Goal: Use online tool/utility: Utilize a website feature to perform a specific function

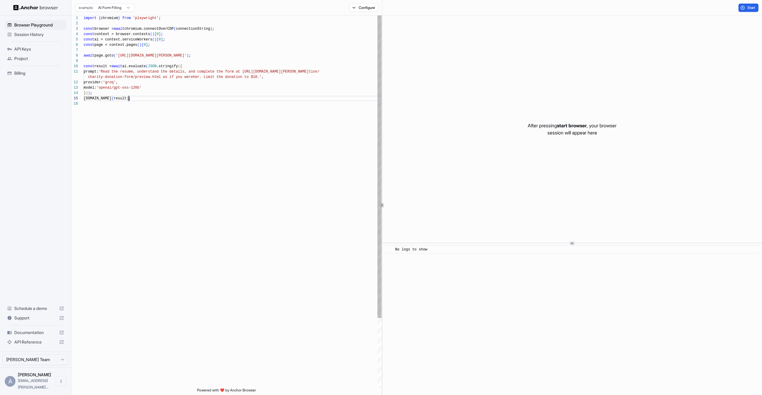
scroll to position [27, 0]
drag, startPoint x: 191, startPoint y: 100, endPoint x: 171, endPoint y: 95, distance: 20.4
click at [184, 99] on div "import { chromium } from 'playwright' ; const browser = await chromium.connectO…" at bounding box center [233, 244] width 298 height 458
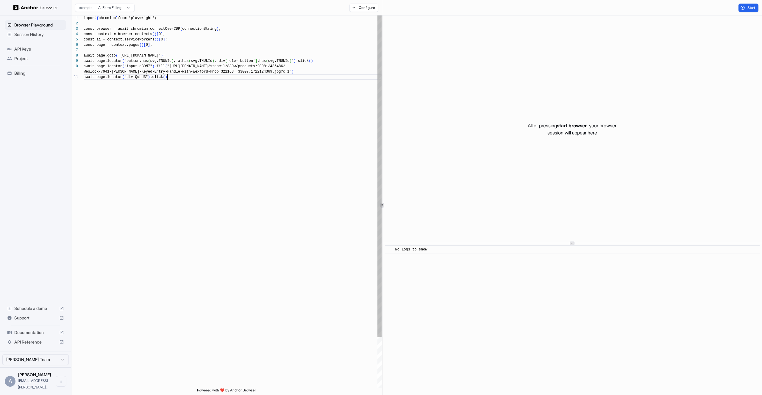
scroll to position [5, 0]
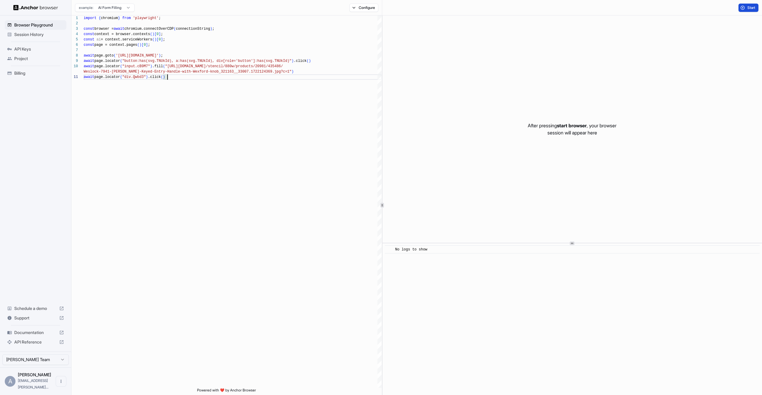
click at [746, 8] on button "Start" at bounding box center [748, 8] width 20 height 8
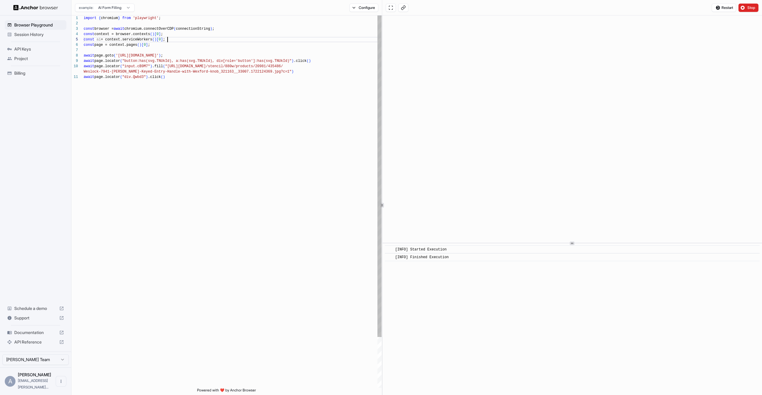
click at [184, 40] on div "import { chromium } from 'playwright' ; const browser = await chromium.connectO…" at bounding box center [233, 230] width 298 height 431
click at [181, 45] on div "import { chromium } from 'playwright' ; const browser = await chromium.connectO…" at bounding box center [233, 230] width 298 height 431
click at [177, 50] on div "import { chromium } from 'playwright' ; const browser = await chromium.connectO…" at bounding box center [233, 230] width 298 height 431
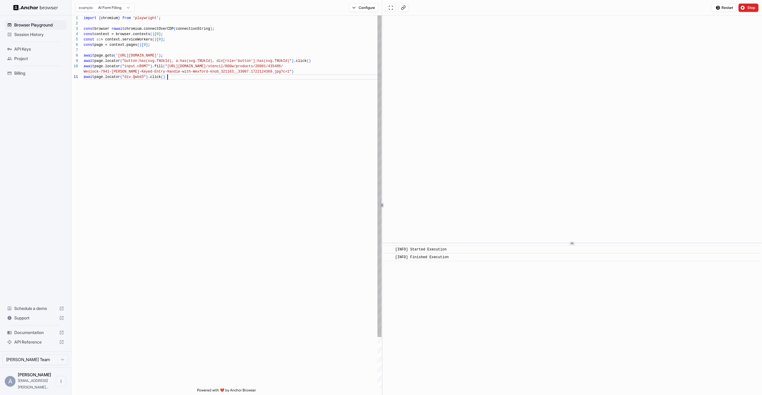
scroll to position [5, 0]
click at [175, 76] on div "import { chromium } from 'playwright' ; const browser = await chromium.connectO…" at bounding box center [233, 230] width 298 height 431
click at [199, 60] on div "import { chromium } from 'playwright' ; const browser = await chromium.connectO…" at bounding box center [233, 230] width 298 height 431
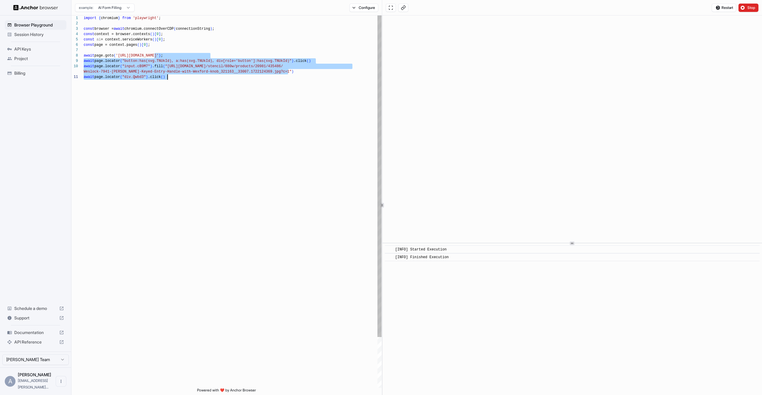
drag, startPoint x: 154, startPoint y: 54, endPoint x: 289, endPoint y: 75, distance: 136.0
click at [289, 75] on div "import { chromium } from 'playwright' ; const browser = await chromium.connectO…" at bounding box center [233, 230] width 298 height 431
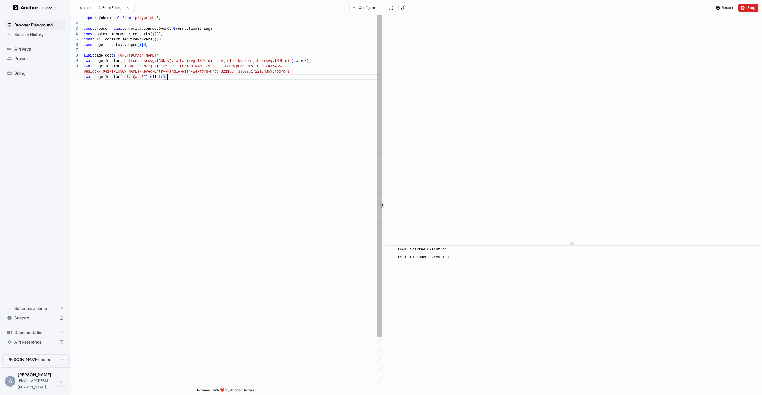
click at [290, 75] on div "import { chromium } from 'playwright' ; const browser = await chromium.connectO…" at bounding box center [233, 230] width 298 height 431
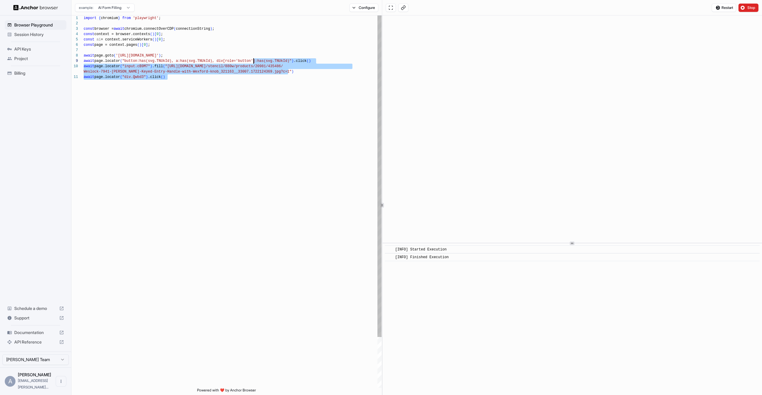
scroll to position [32, 0]
drag, startPoint x: 296, startPoint y: 75, endPoint x: 233, endPoint y: 49, distance: 68.6
click at [233, 49] on div "import { chromium } from 'playwright' ; const browser = await chromium.connectO…" at bounding box center [233, 230] width 298 height 431
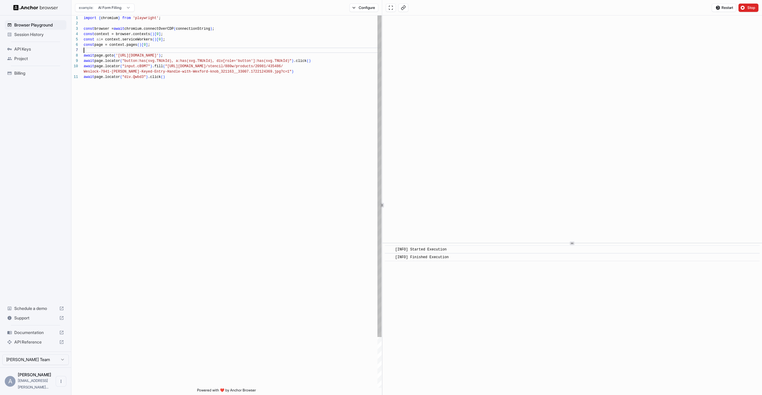
click at [233, 49] on div "import { chromium } from 'playwright' ; const browser = await chromium.connectO…" at bounding box center [233, 230] width 298 height 431
click at [231, 50] on div "import { chromium } from 'playwright' ; const browser = await chromium.connectO…" at bounding box center [233, 230] width 298 height 431
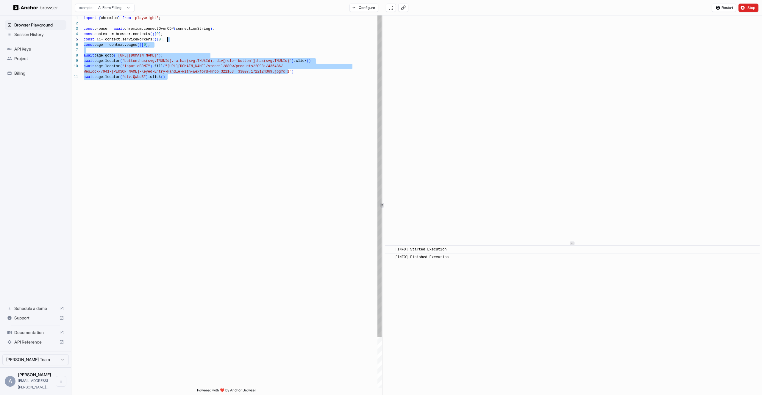
drag, startPoint x: 322, startPoint y: 79, endPoint x: 186, endPoint y: 39, distance: 142.4
click at [186, 39] on div "import { chromium } from 'playwright' ; const browser = await chromium.connectO…" at bounding box center [233, 230] width 298 height 431
type textarea "**********"
click at [188, 46] on div "import { chromium } from 'playwright' ; const browser = await chromium.connectO…" at bounding box center [233, 230] width 298 height 431
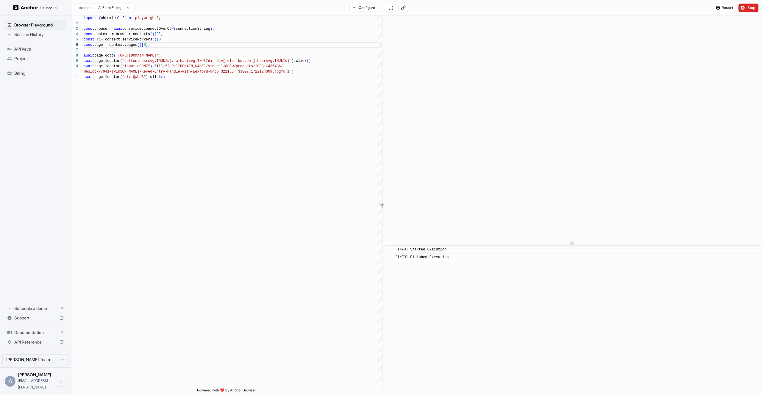
click at [24, 72] on span "Billing" at bounding box center [39, 73] width 50 height 6
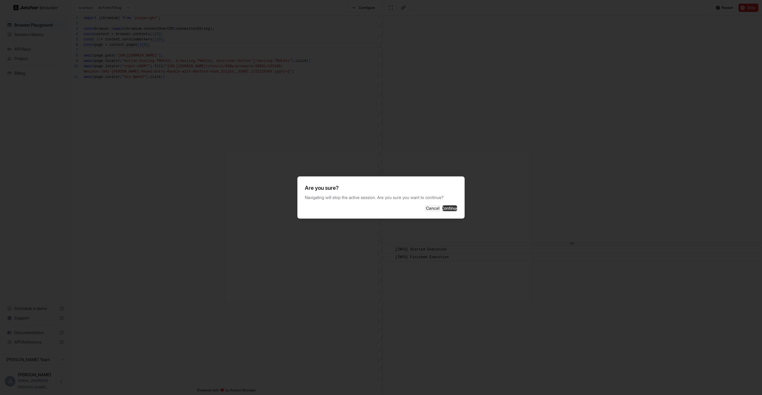
click at [446, 209] on button "Continue" at bounding box center [449, 208] width 15 height 6
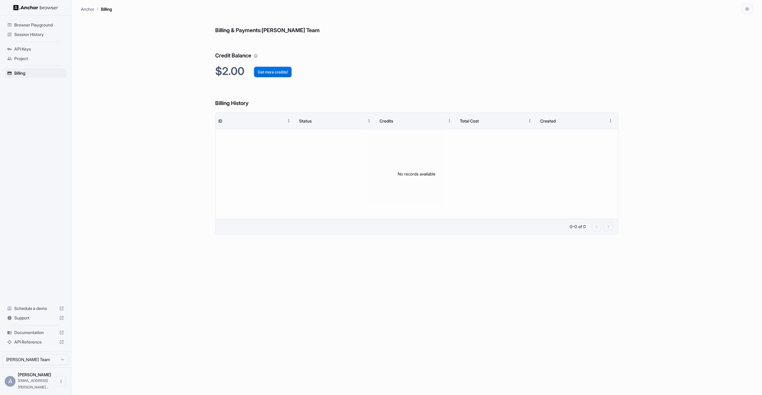
click at [266, 73] on button "Get more credits!" at bounding box center [273, 72] width 38 height 11
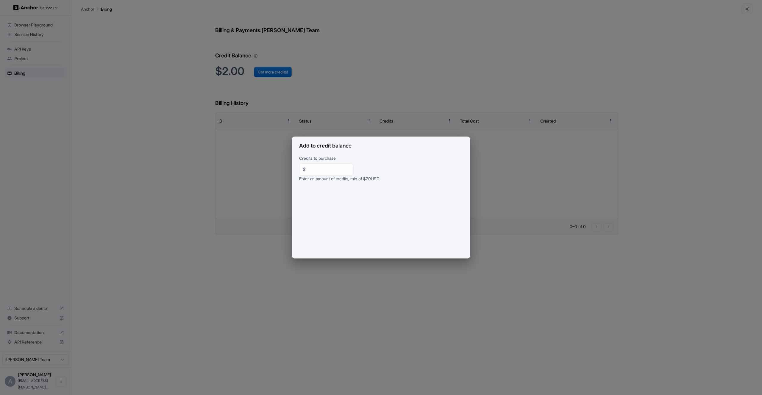
click at [358, 88] on div "Add to credit balance Credits to purchase $ ** ​ Enter an amount of credits, mi…" at bounding box center [381, 197] width 762 height 395
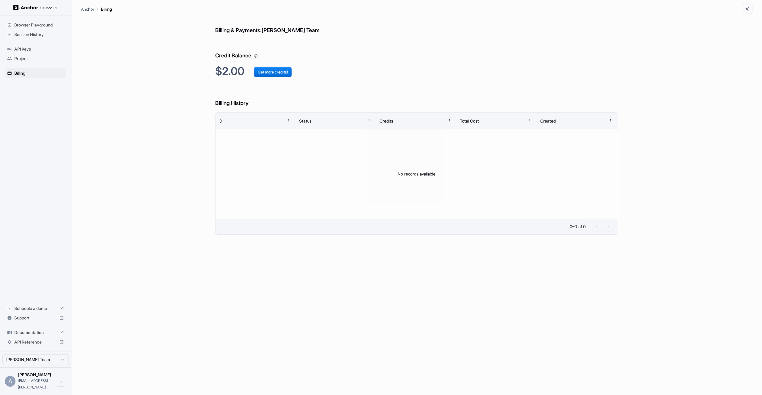
click at [47, 8] on img at bounding box center [35, 8] width 45 height 6
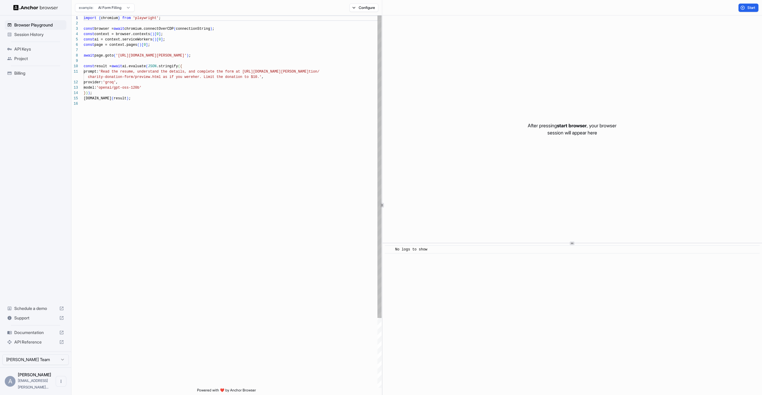
scroll to position [5, 0]
click at [219, 76] on div "import { chromium } from 'playwright' ; const browser = await chromium.connectO…" at bounding box center [233, 244] width 298 height 458
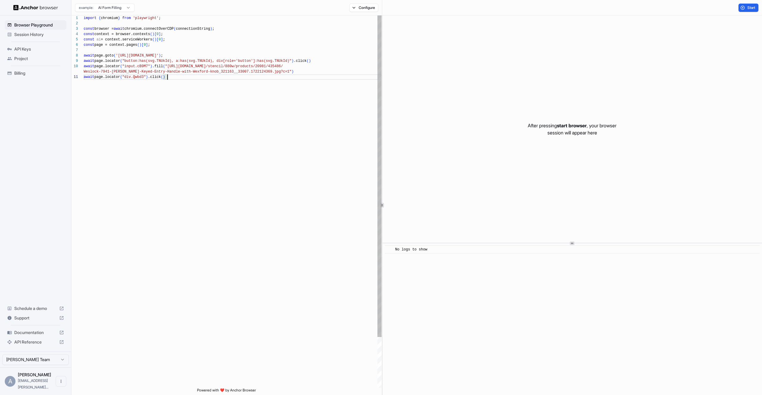
click at [174, 33] on div "import { chromium } from 'playwright' ; const browser = await chromium.connectO…" at bounding box center [233, 230] width 298 height 431
click at [174, 29] on div "import { chromium } from 'playwright' ; const browser = await chromium.connectO…" at bounding box center [233, 230] width 298 height 431
click at [167, 24] on div "import { chromium } from 'playwright' ; const browser = await chromium.connectO…" at bounding box center [233, 230] width 298 height 431
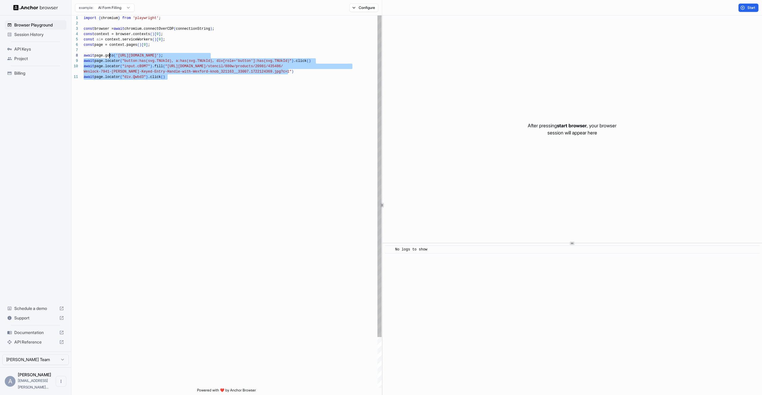
drag, startPoint x: 185, startPoint y: 75, endPoint x: 109, endPoint y: 54, distance: 78.7
click at [109, 54] on div "import { chromium } from 'playwright' ; const browser = await chromium.connectO…" at bounding box center [233, 230] width 298 height 431
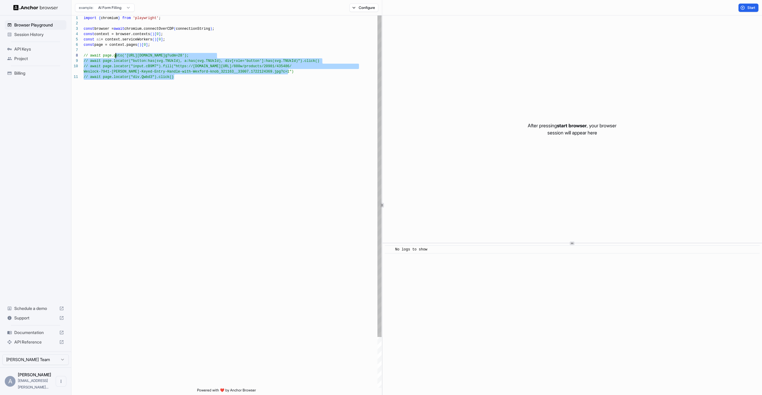
drag, startPoint x: 136, startPoint y: 51, endPoint x: 142, endPoint y: 51, distance: 6.6
click at [136, 51] on div "import { chromium } from 'playwright' ; const browser = await chromium.connectO…" at bounding box center [233, 230] width 298 height 431
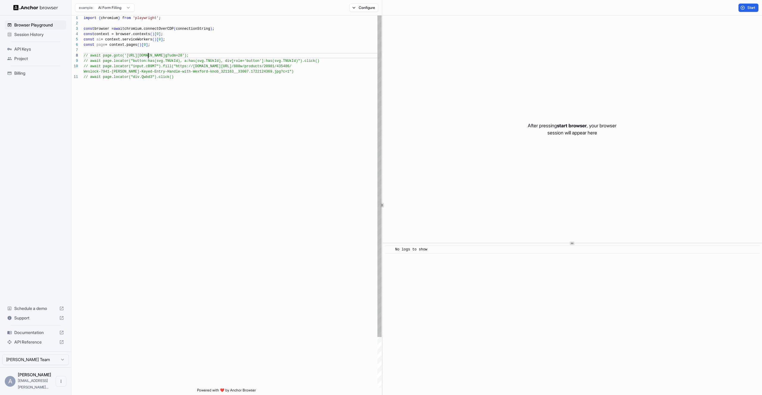
click at [147, 54] on div "import { chromium } from 'playwright' ; const browser = await chromium.connectO…" at bounding box center [233, 230] width 298 height 431
drag, startPoint x: 194, startPoint y: 56, endPoint x: 131, endPoint y: 84, distance: 68.2
click at [90, 56] on div "import { chromium } from 'playwright' ; const browser = await chromium.connectO…" at bounding box center [233, 230] width 298 height 431
click at [170, 102] on div "import { chromium } from 'playwright' ; const browser = await chromium.connectO…" at bounding box center [233, 230] width 298 height 431
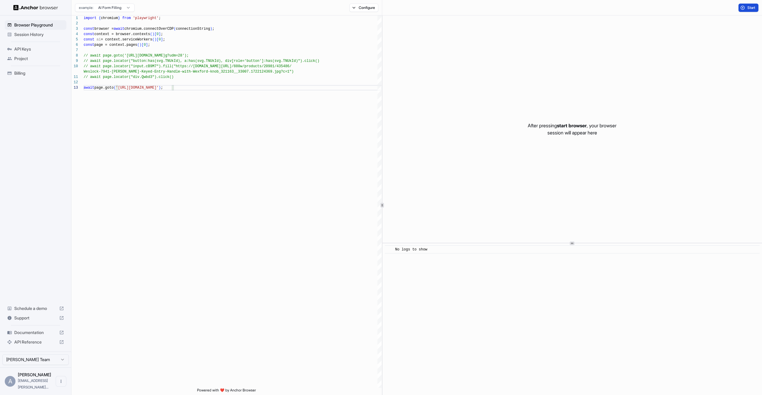
click at [750, 7] on span "Start" at bounding box center [751, 7] width 8 height 5
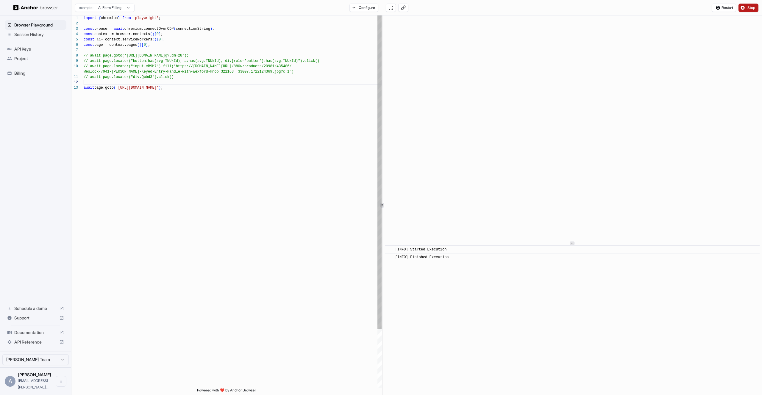
drag, startPoint x: 209, startPoint y: 83, endPoint x: 197, endPoint y: 87, distance: 12.6
click at [208, 84] on div "import { chromium } from 'playwright' ; const browser = await chromium.connectO…" at bounding box center [233, 236] width 298 height 442
drag, startPoint x: 171, startPoint y: 88, endPoint x: 120, endPoint y: 90, distance: 50.3
click at [120, 90] on div "import { chromium } from 'playwright' ; const browser = await chromium.connectO…" at bounding box center [233, 236] width 298 height 442
click at [124, 89] on div "import { chromium } from 'playwright' ; const browser = await chromium.connectO…" at bounding box center [233, 236] width 298 height 442
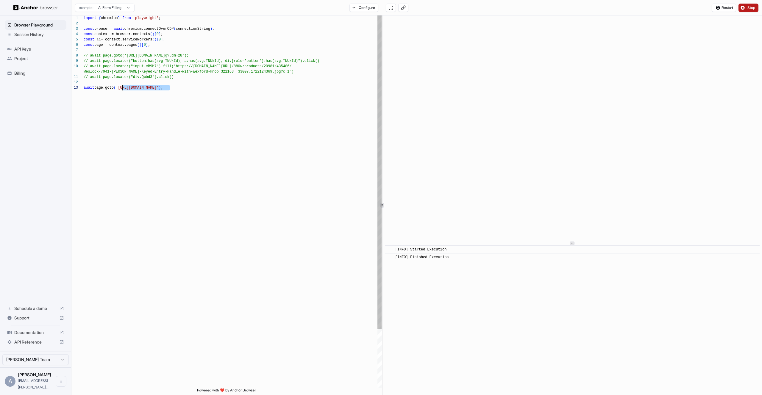
drag, startPoint x: 170, startPoint y: 90, endPoint x: 121, endPoint y: 90, distance: 48.8
click at [121, 90] on div "import { chromium } from 'playwright' ; const browser = await chromium.connectO…" at bounding box center [233, 236] width 298 height 442
click at [191, 91] on div "import { chromium } from 'playwright' ; const browser = await chromium.connectO…" at bounding box center [233, 236] width 298 height 442
click at [120, 86] on div "import { chromium } from 'playwright' ; const browser = await chromium.connectO…" at bounding box center [233, 236] width 298 height 442
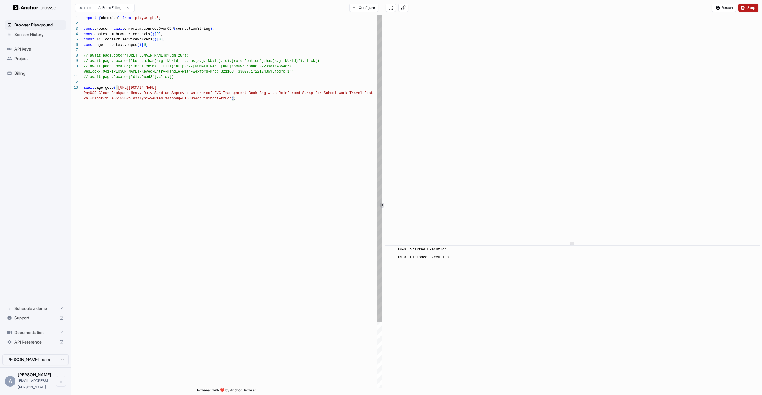
click at [242, 105] on div "import { chromium } from 'playwright' ; const browser = await chromium.connectO…" at bounding box center [233, 241] width 298 height 453
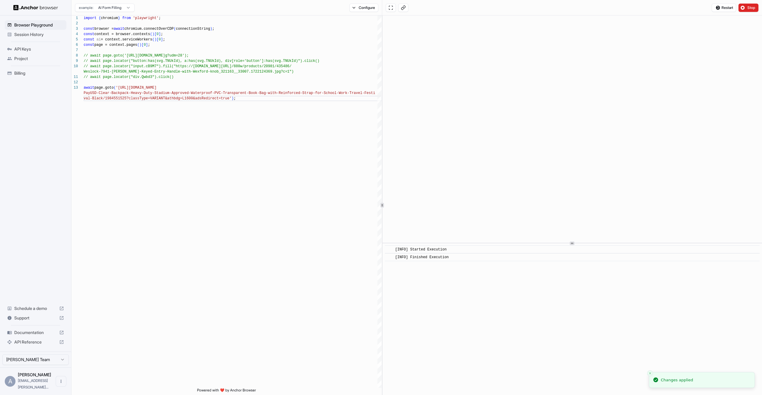
click at [752, 6] on span "Stop" at bounding box center [751, 7] width 8 height 5
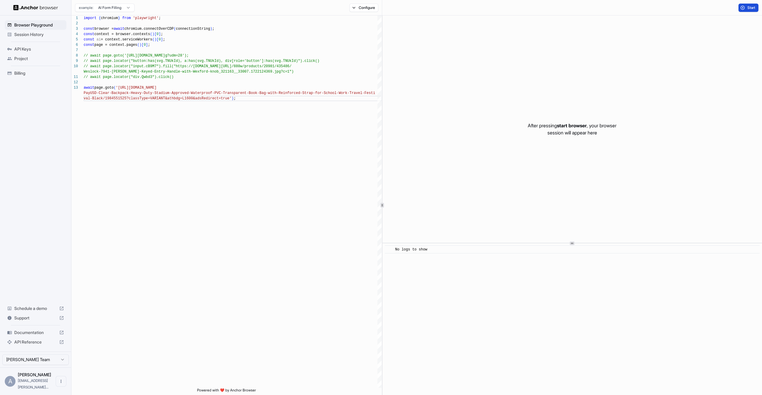
click at [747, 9] on span "Start" at bounding box center [751, 7] width 8 height 5
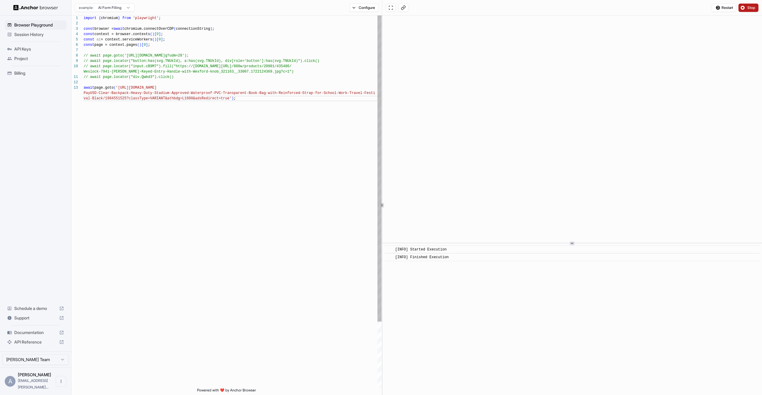
click at [253, 109] on div "import { chromium } from 'playwright' ; const browser = await chromium.connectO…" at bounding box center [233, 241] width 298 height 453
click at [252, 96] on div "import { chromium } from 'playwright' ; const browser = await chromium.connectO…" at bounding box center [233, 241] width 298 height 453
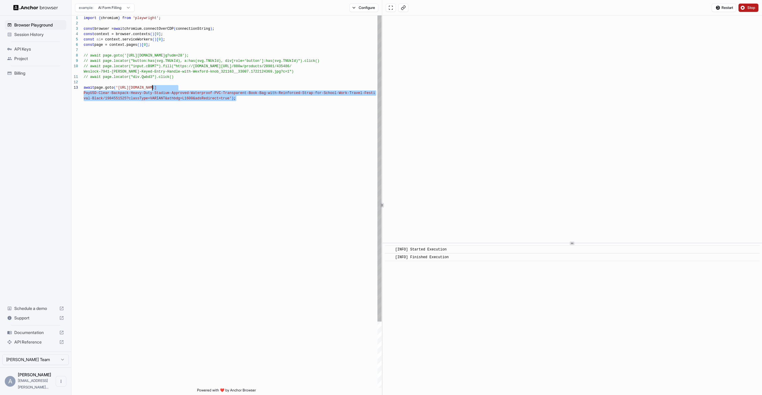
drag, startPoint x: 247, startPoint y: 99, endPoint x: 152, endPoint y: 87, distance: 96.0
click at [152, 87] on div "import { chromium } from 'playwright' ; const browser = await chromium.connectO…" at bounding box center [233, 241] width 298 height 453
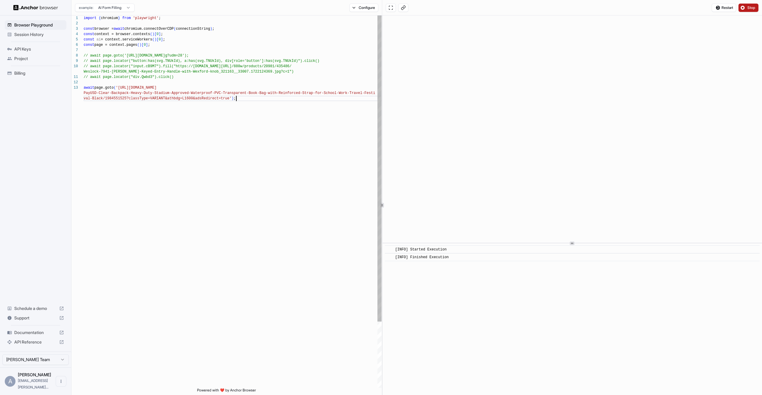
click at [245, 101] on div "import { chromium } from 'playwright' ; const browser = await chromium.connectO…" at bounding box center [233, 241] width 298 height 453
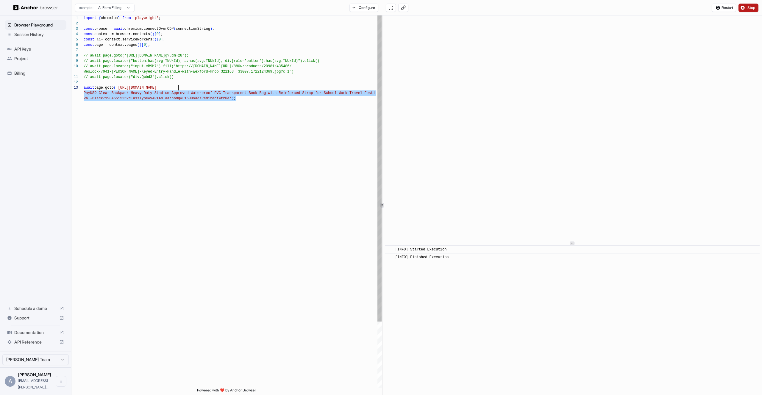
drag, startPoint x: 247, startPoint y: 101, endPoint x: 189, endPoint y: 89, distance: 59.9
click at [189, 90] on div "import { chromium } from 'playwright' ; const browser = await chromium.connectO…" at bounding box center [233, 241] width 298 height 453
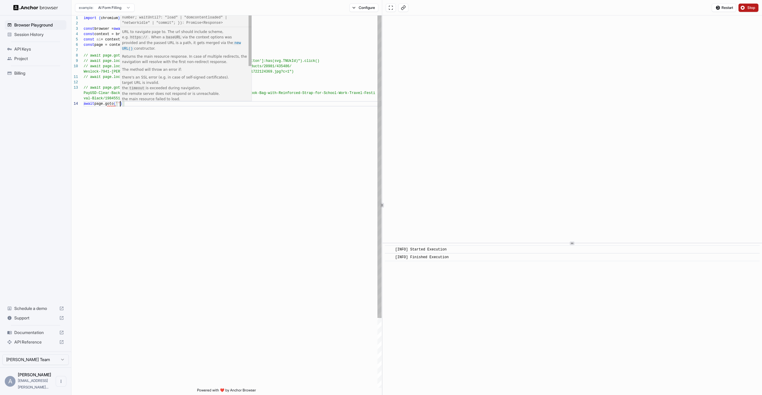
scroll to position [32, 0]
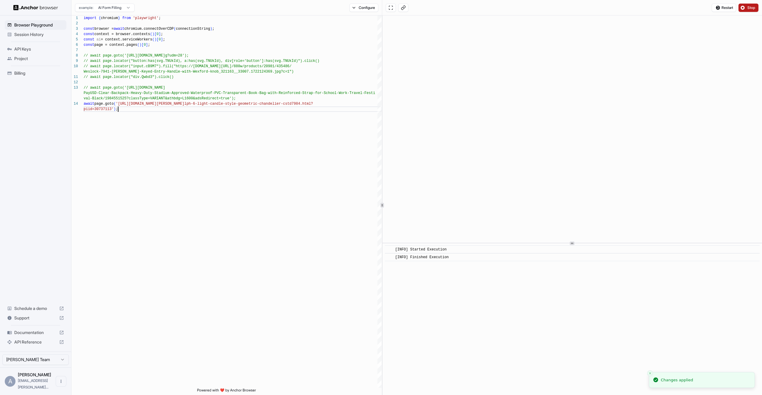
click at [743, 6] on button "Stop" at bounding box center [748, 8] width 20 height 8
click at [736, 7] on div "Start" at bounding box center [747, 8] width 27 height 8
click at [747, 5] on span "Start" at bounding box center [751, 7] width 8 height 5
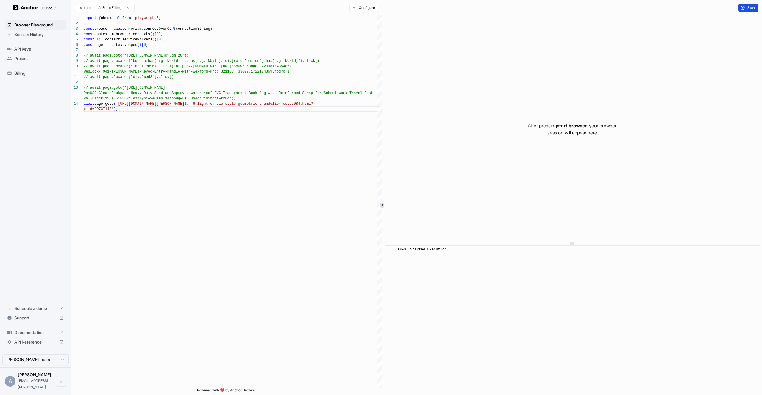
click at [747, 6] on span "Start" at bounding box center [751, 7] width 8 height 5
click at [369, 8] on button "Configure" at bounding box center [363, 8] width 29 height 8
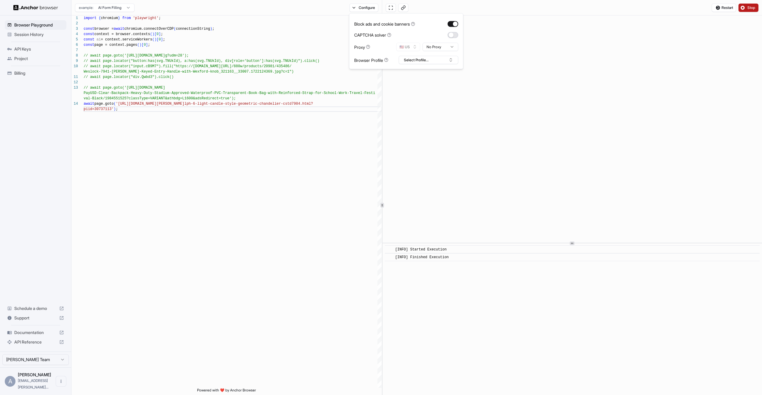
click at [454, 34] on button "button" at bounding box center [452, 35] width 11 height 6
click at [438, 46] on html "Browser Playground Session History API Keys Project Billing Schedule a demo Sup…" at bounding box center [381, 197] width 762 height 395
click at [440, 50] on html "Browser Playground Session History API Keys Project Billing Schedule a demo Sup…" at bounding box center [381, 197] width 762 height 395
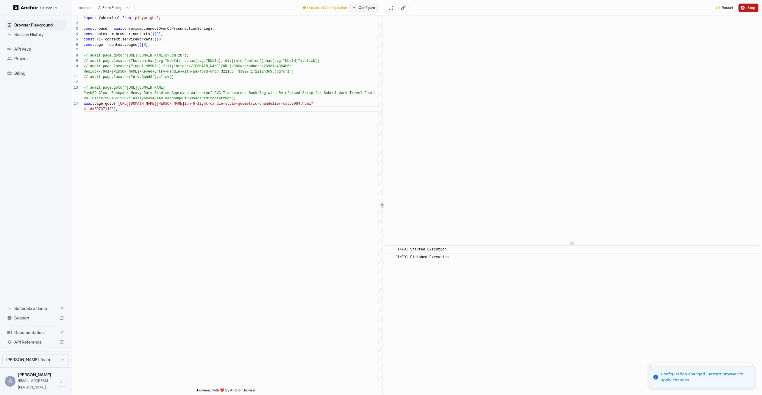
click at [359, 9] on button "Configure" at bounding box center [363, 8] width 29 height 8
click at [444, 44] on html "Browser Playground Session History API Keys Project Billing Schedule a demo Sup…" at bounding box center [381, 197] width 762 height 395
click at [449, 36] on html "Browser Playground Session History API Keys Project Billing Schedule a demo Sup…" at bounding box center [381, 197] width 762 height 395
click at [355, 4] on button "Configure" at bounding box center [363, 8] width 29 height 8
click at [452, 34] on button "button" at bounding box center [452, 35] width 11 height 6
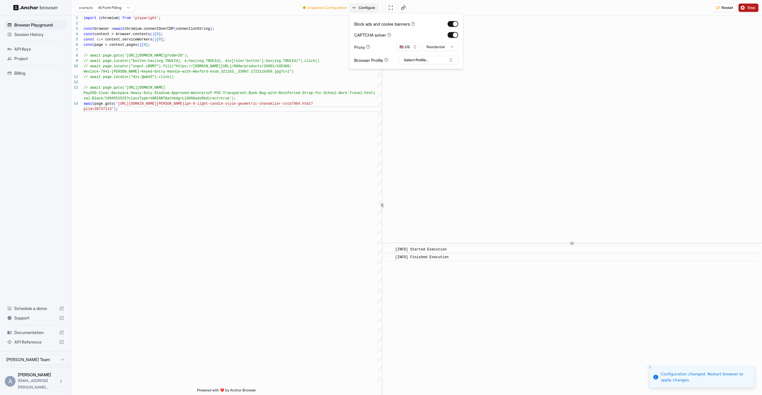
click at [366, 9] on button "Configure" at bounding box center [363, 8] width 29 height 8
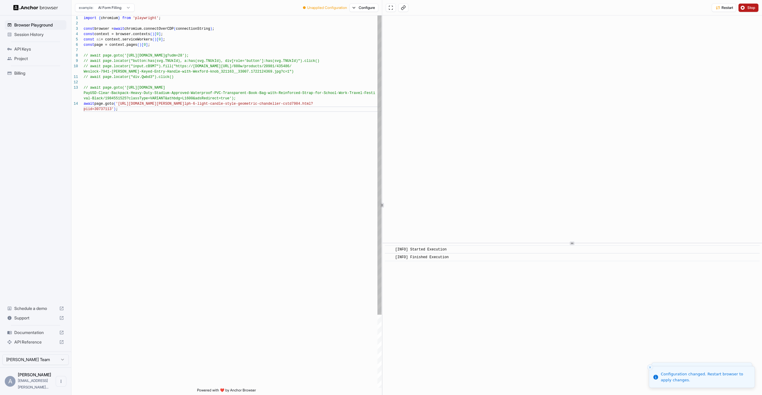
click at [349, 29] on div "import { chromium } from 'playwright' ; const browser = await chromium.connectO…" at bounding box center [233, 246] width 298 height 463
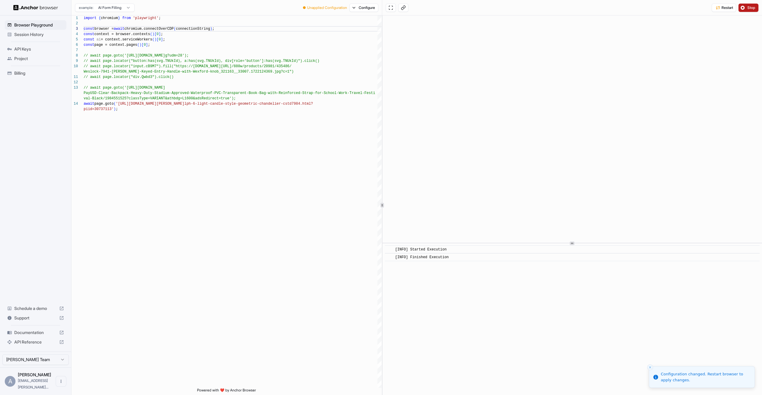
click at [745, 8] on button "Stop" at bounding box center [748, 8] width 20 height 8
click at [360, 6] on button "Configure" at bounding box center [363, 8] width 29 height 8
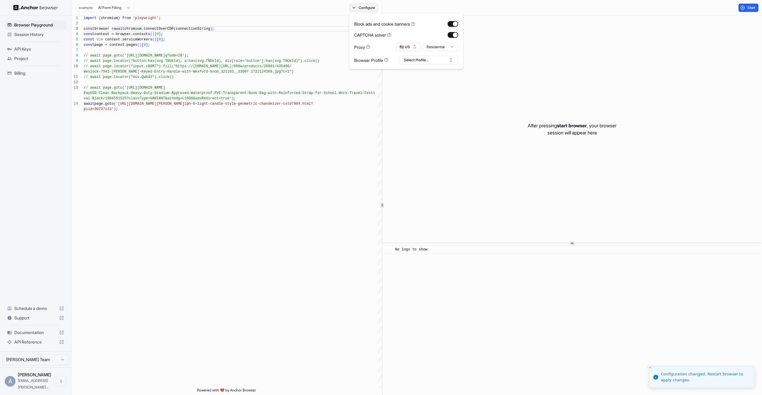
click at [360, 6] on button "Configure" at bounding box center [363, 8] width 29 height 8
click at [748, 10] on button "Start" at bounding box center [748, 8] width 20 height 8
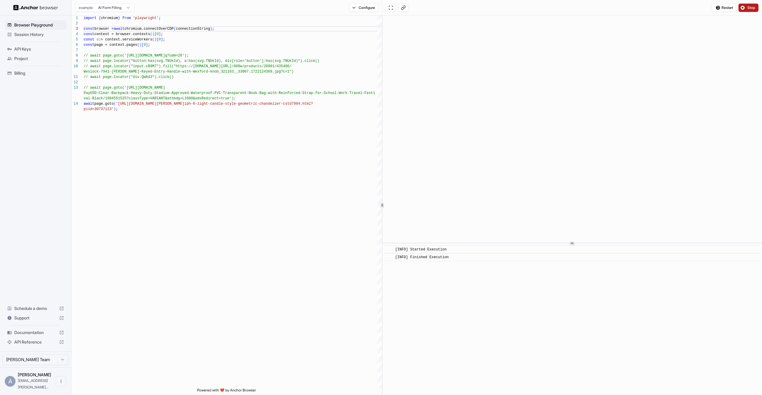
click at [746, 5] on button "Stop" at bounding box center [748, 8] width 20 height 8
click at [366, 6] on button "Configure" at bounding box center [363, 8] width 29 height 8
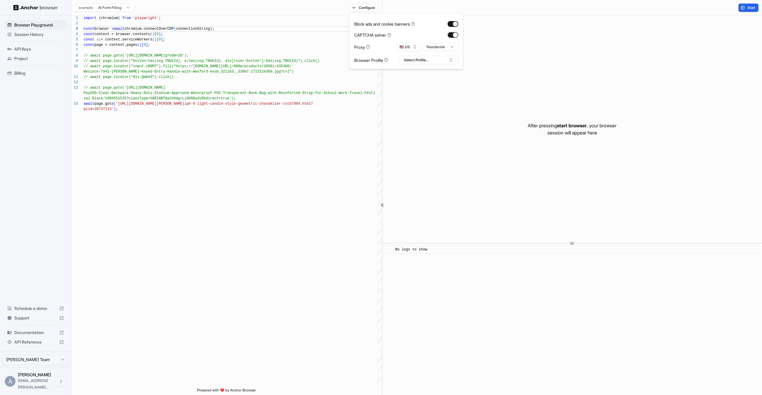
click at [450, 33] on button "button" at bounding box center [452, 35] width 11 height 6
drag, startPoint x: 549, startPoint y: 4, endPoint x: 566, endPoint y: 3, distance: 17.0
click at [549, 4] on div "Start" at bounding box center [572, 7] width 380 height 15
click at [749, 9] on span "Start" at bounding box center [751, 7] width 8 height 5
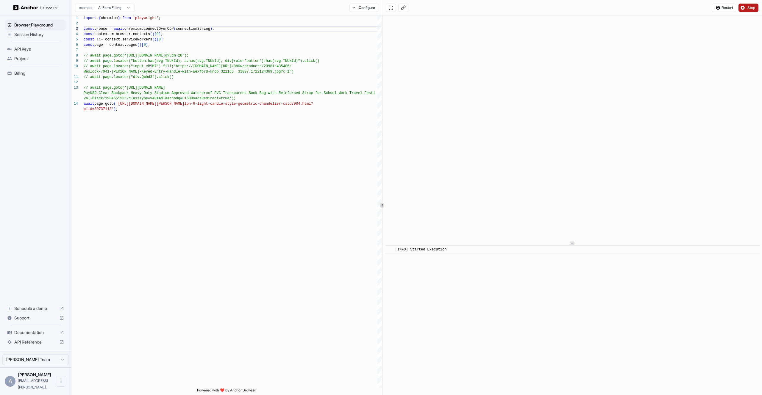
click at [366, 12] on div "example: AI Form Filling Configure" at bounding box center [226, 7] width 311 height 15
click at [366, 9] on button "Configure" at bounding box center [363, 8] width 29 height 8
click at [443, 48] on html "Browser Playground Session History API Keys Project Billing Schedule a demo Sup…" at bounding box center [381, 197] width 762 height 395
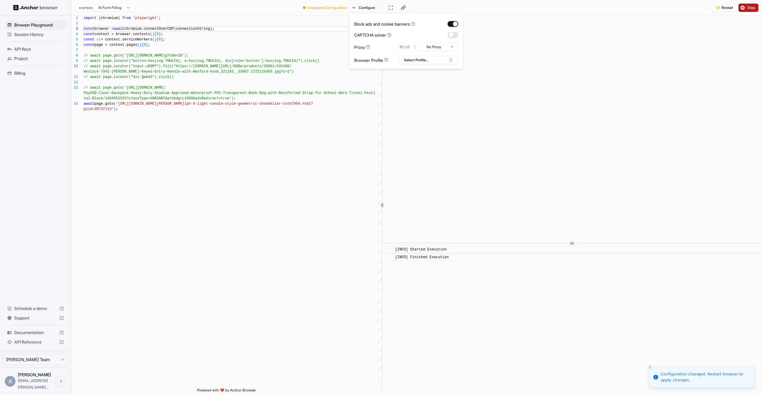
click at [519, 8] on div "Restart Stop" at bounding box center [572, 7] width 380 height 15
click at [743, 8] on button "Stop" at bounding box center [748, 8] width 20 height 8
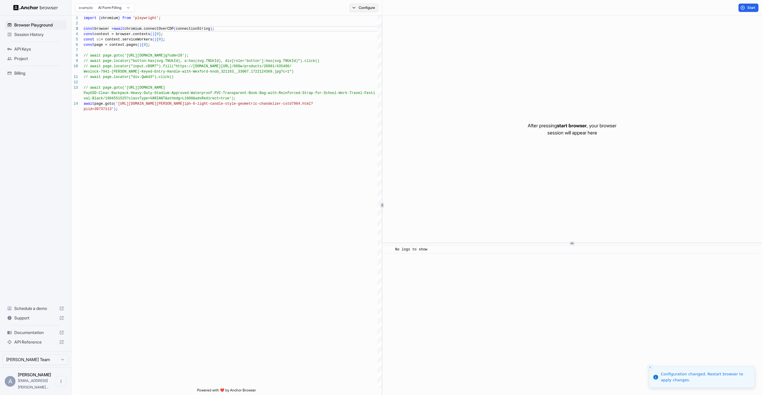
click at [365, 7] on button "Configure" at bounding box center [363, 8] width 29 height 8
click at [561, 4] on div "Start" at bounding box center [572, 7] width 380 height 15
click at [747, 3] on div "Start" at bounding box center [572, 7] width 380 height 15
click at [745, 8] on button "Start" at bounding box center [748, 8] width 20 height 8
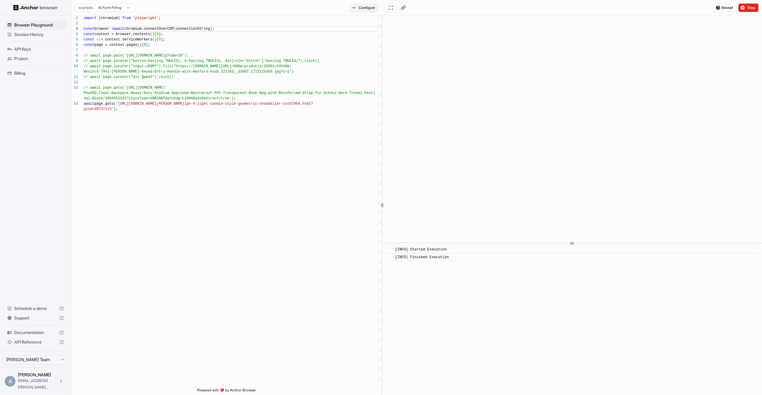
click at [368, 10] on button "Configure" at bounding box center [363, 8] width 29 height 8
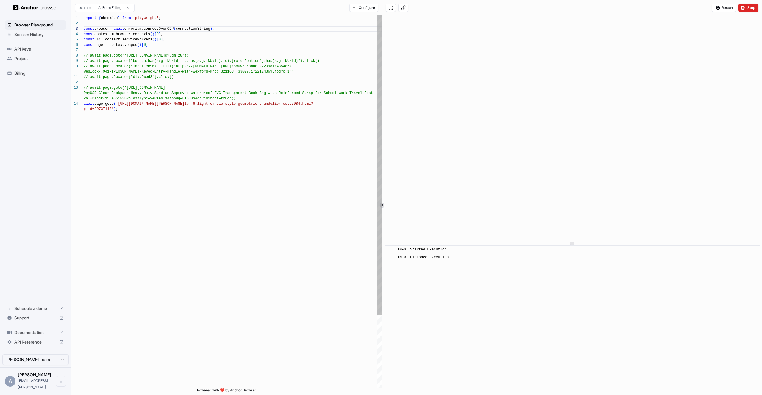
click at [200, 73] on div "import { chromium } from 'playwright' ; const browser = await chromium.connectO…" at bounding box center [233, 246] width 298 height 463
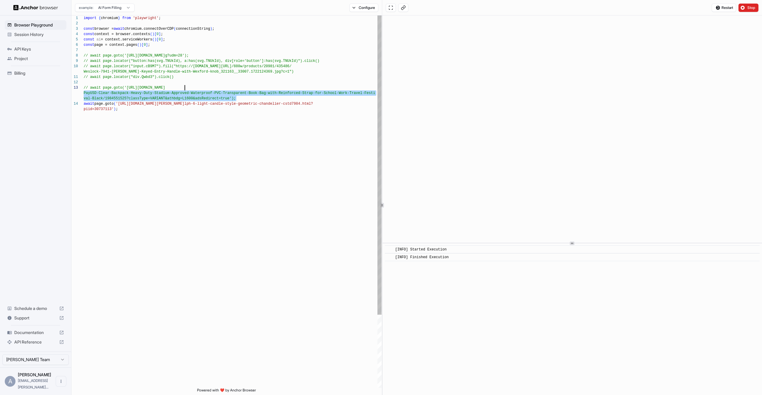
drag, startPoint x: 242, startPoint y: 100, endPoint x: 234, endPoint y: 89, distance: 13.9
click at [234, 88] on div "import { chromium } from 'playwright' ; const browser = await chromium.connectO…" at bounding box center [233, 246] width 298 height 463
click at [234, 103] on div "import { chromium } from 'playwright' ; const browser = await chromium.connectO…" at bounding box center [233, 246] width 298 height 463
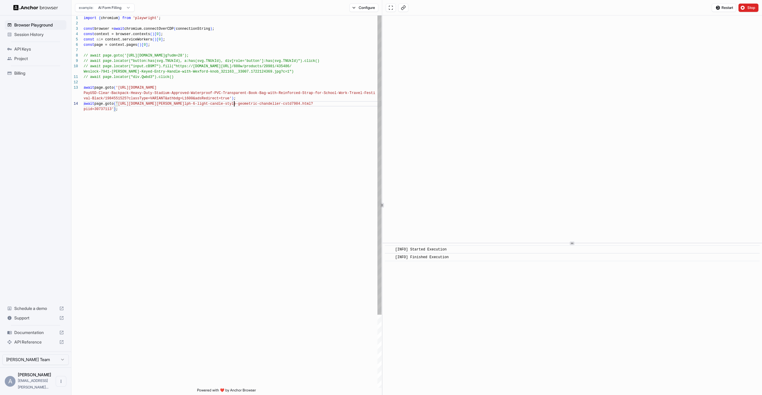
type textarea "**********"
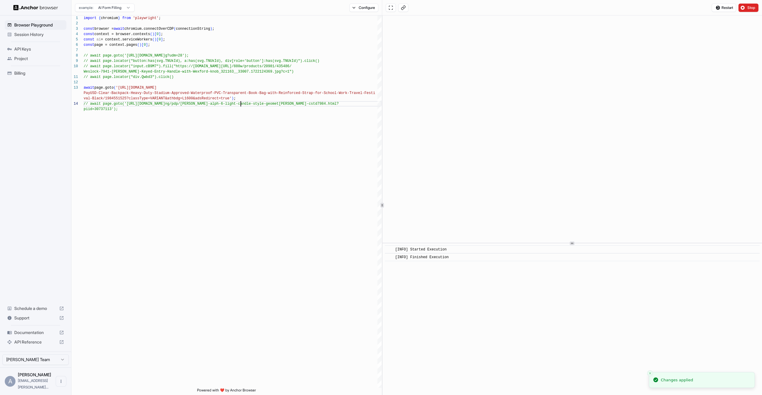
click at [744, 8] on button "Stop" at bounding box center [748, 8] width 20 height 8
click at [370, 5] on button "Configure" at bounding box center [363, 8] width 29 height 8
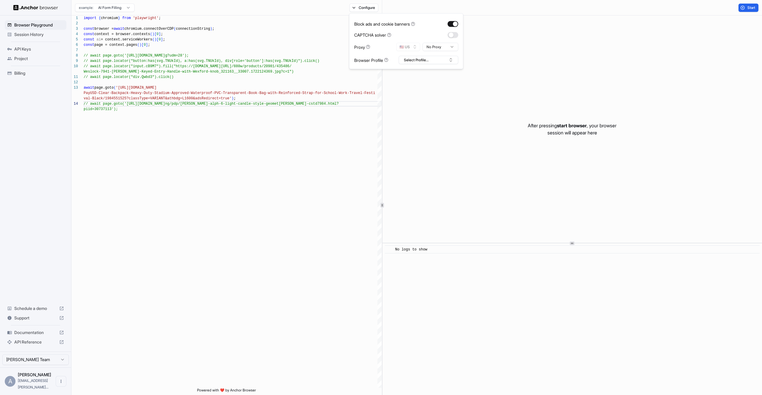
click at [525, 14] on div "Start" at bounding box center [572, 7] width 380 height 15
click at [742, 7] on button "Start" at bounding box center [748, 8] width 20 height 8
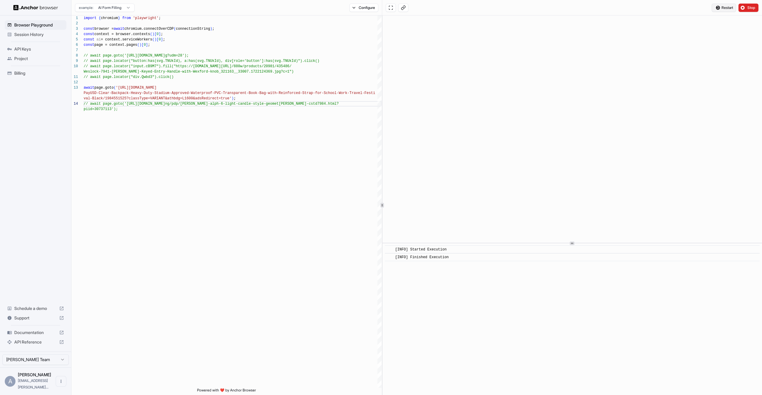
click at [726, 7] on span "Restart" at bounding box center [727, 7] width 12 height 5
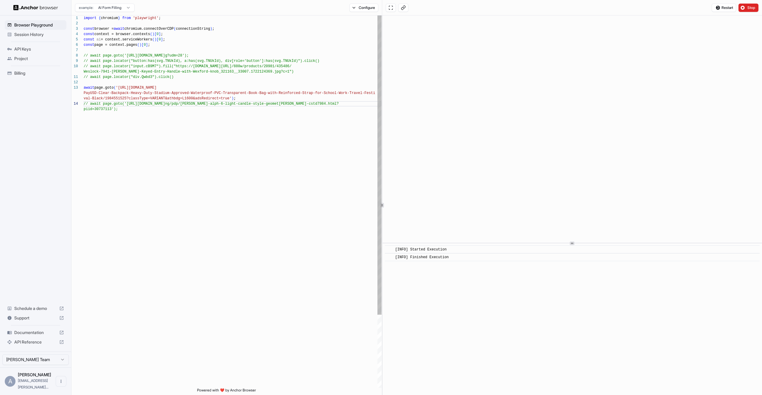
click at [233, 95] on div "import { chromium } from 'playwright' ; const browser = await chromium.connectO…" at bounding box center [233, 246] width 298 height 463
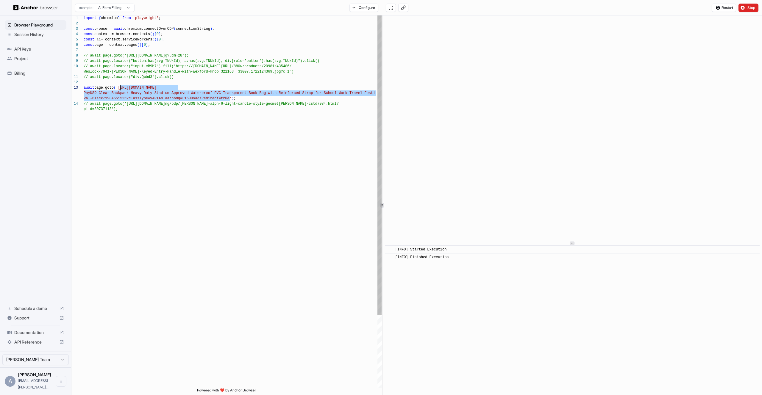
drag, startPoint x: 230, startPoint y: 99, endPoint x: 121, endPoint y: 89, distance: 109.3
click at [121, 89] on div "import { chromium } from 'playwright' ; const browser = await chromium.connectO…" at bounding box center [233, 246] width 298 height 463
